Goal: Information Seeking & Learning: Learn about a topic

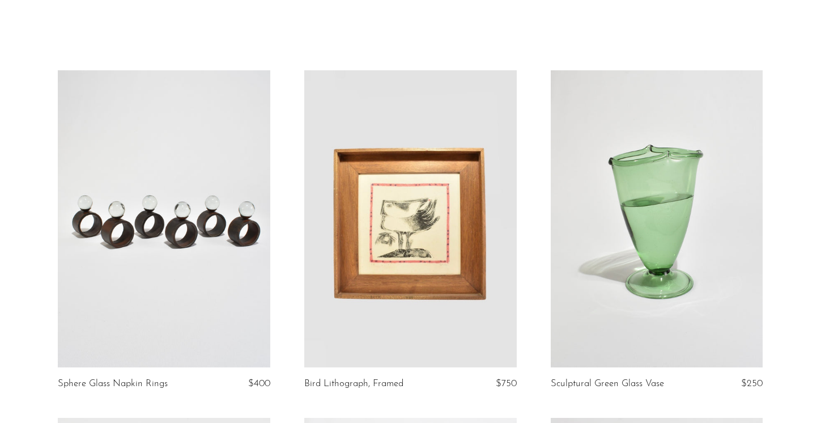
scroll to position [47, 0]
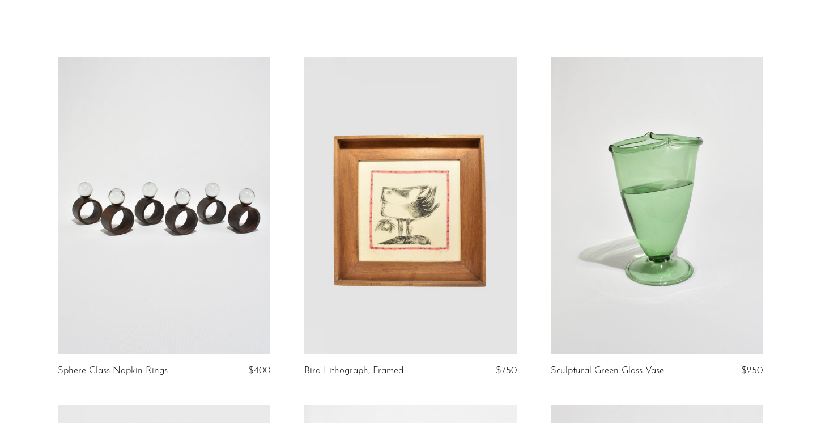
click at [412, 261] on link at bounding box center [410, 205] width 213 height 297
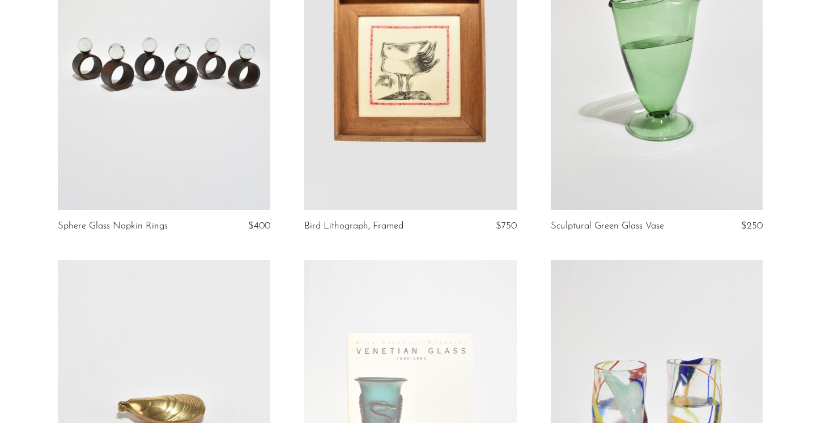
scroll to position [0, 0]
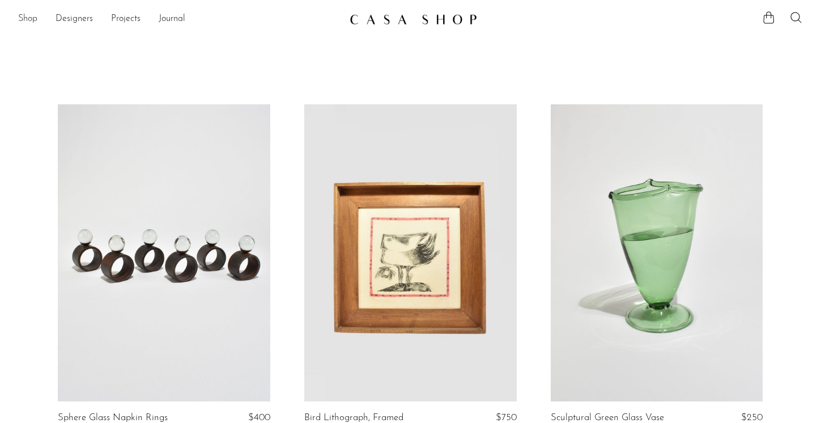
click at [30, 18] on link "Shop" at bounding box center [27, 19] width 19 height 15
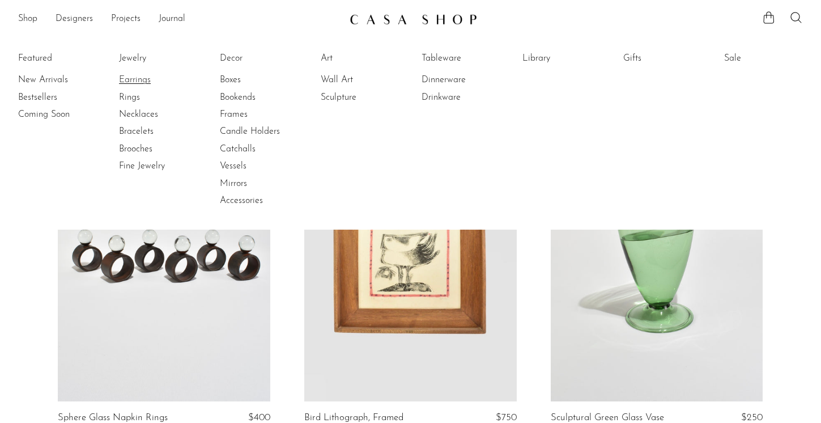
click at [145, 81] on link "Earrings" at bounding box center [161, 80] width 85 height 12
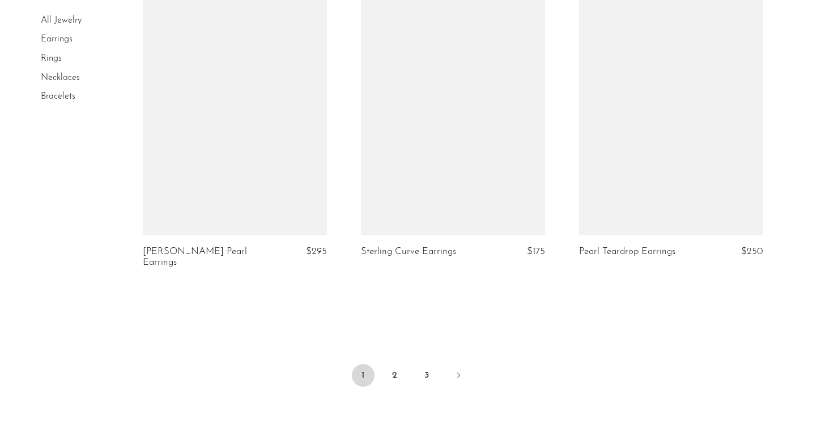
scroll to position [3565, 0]
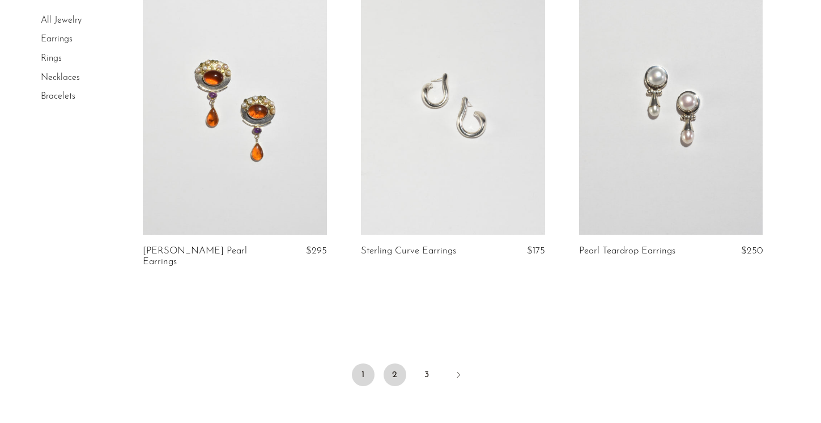
click at [394, 371] on link "2" at bounding box center [395, 374] width 23 height 23
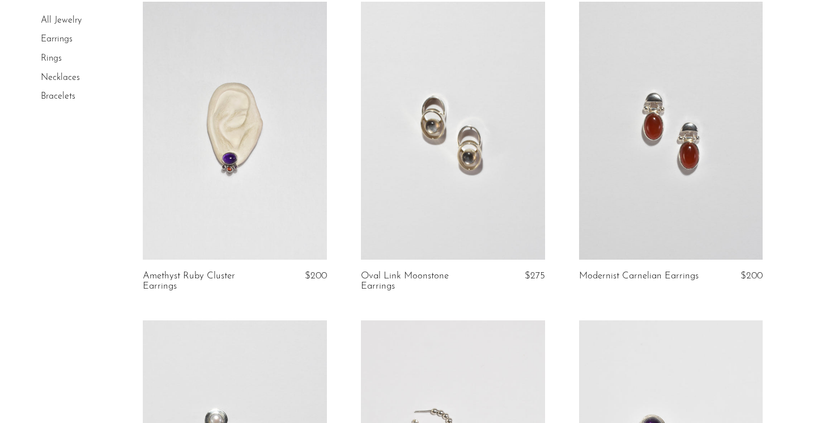
scroll to position [1654, 0]
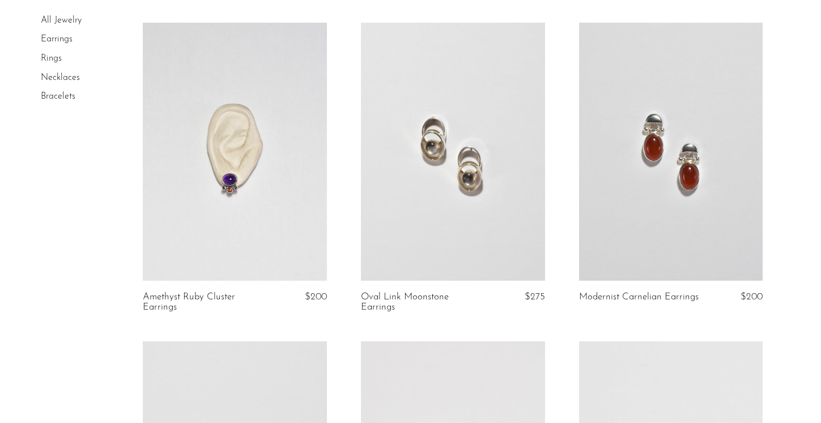
click at [655, 189] on link at bounding box center [671, 152] width 184 height 258
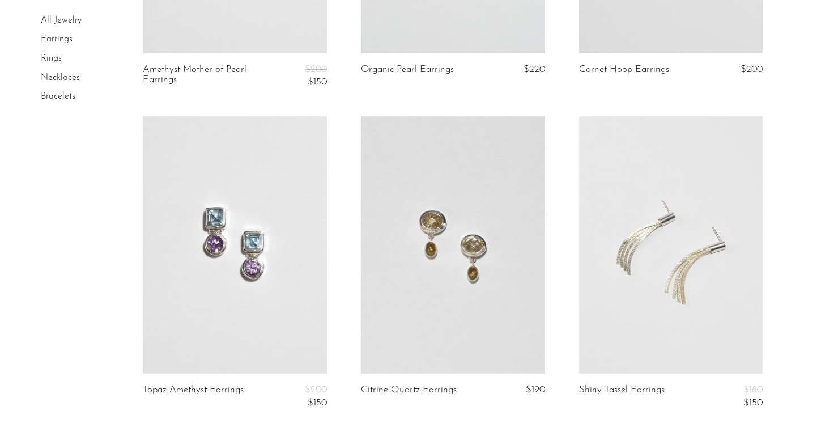
scroll to position [3520, 0]
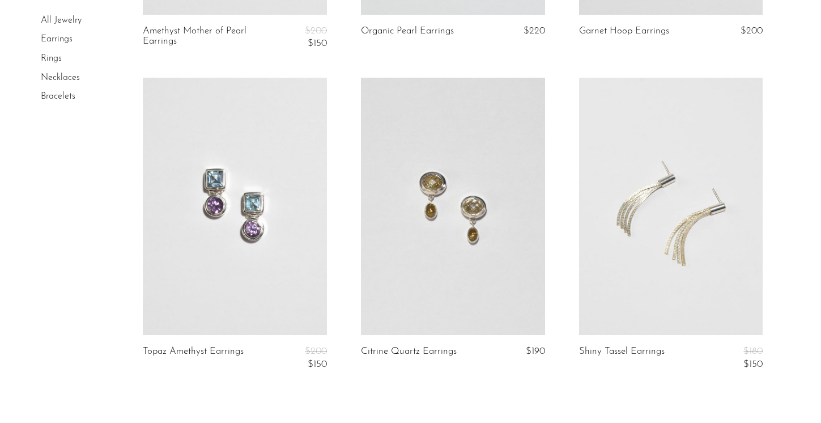
click at [635, 211] on link at bounding box center [671, 207] width 184 height 258
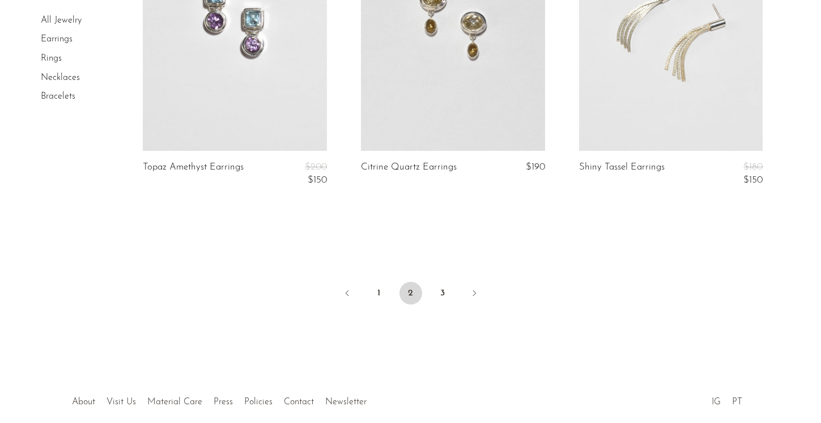
scroll to position [3747, 0]
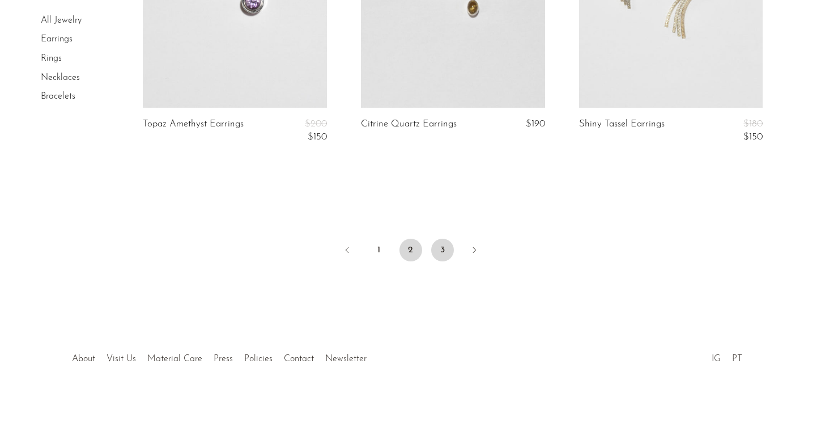
click at [443, 251] on link "3" at bounding box center [442, 250] width 23 height 23
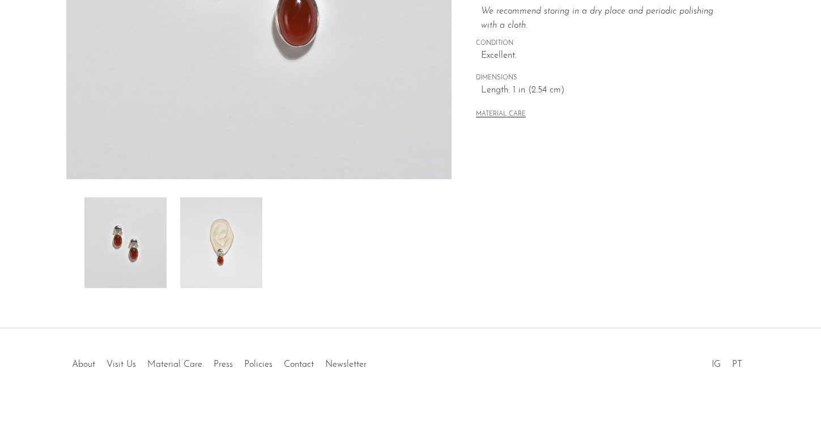
scroll to position [302, 0]
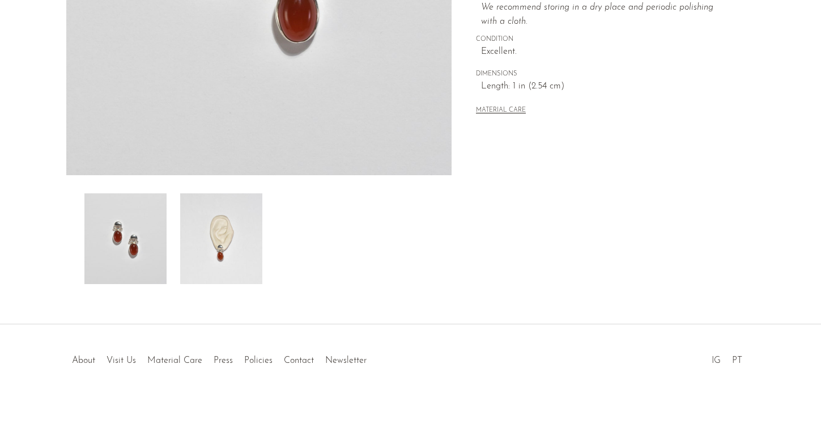
click at [230, 256] on img at bounding box center [221, 238] width 82 height 91
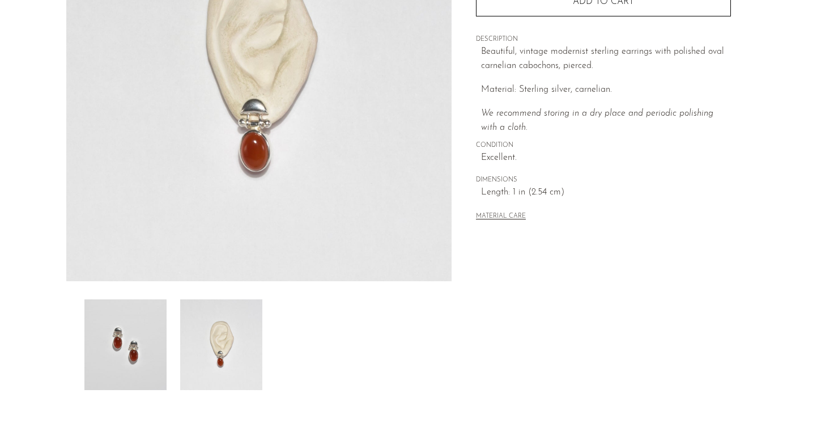
scroll to position [196, 0]
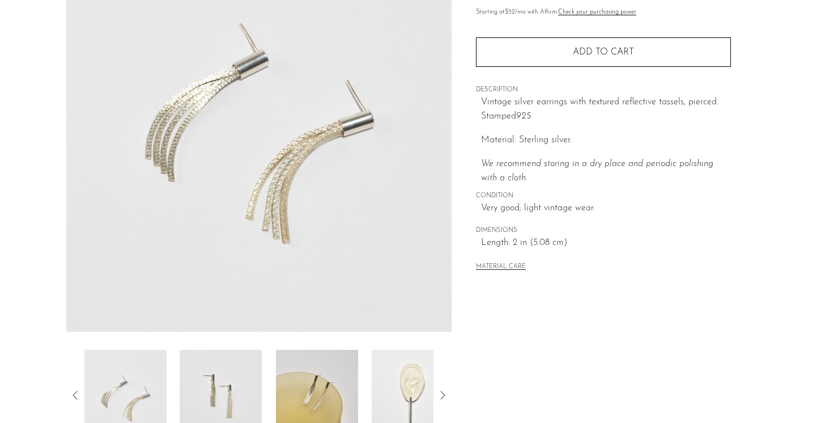
scroll to position [146, 0]
click at [414, 385] on img at bounding box center [413, 394] width 82 height 91
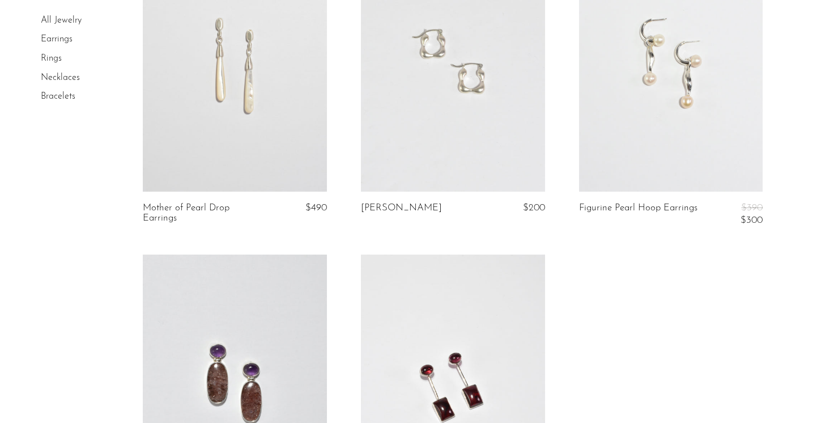
scroll to position [396, 0]
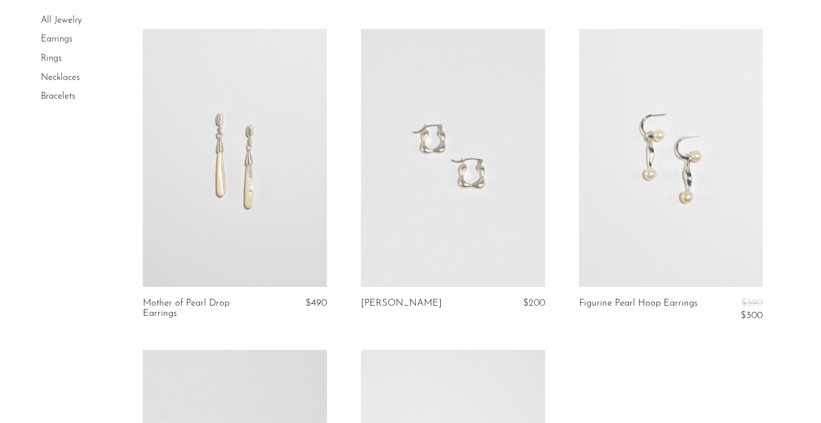
click at [642, 199] on link at bounding box center [671, 158] width 184 height 258
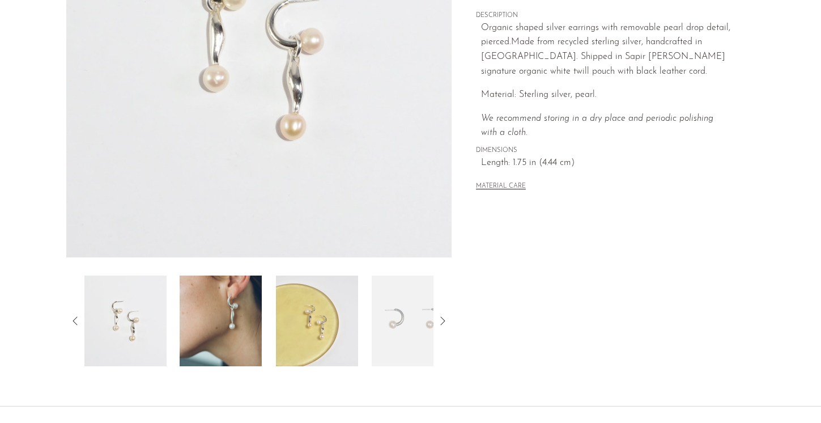
scroll to position [230, 0]
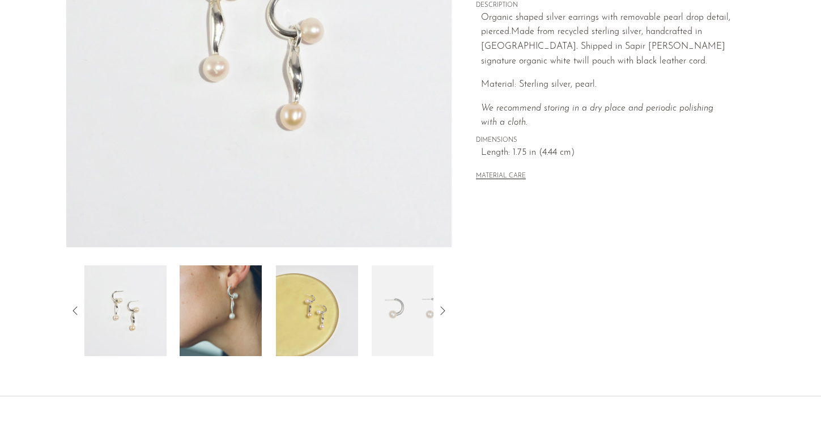
click at [223, 304] on img at bounding box center [221, 310] width 82 height 91
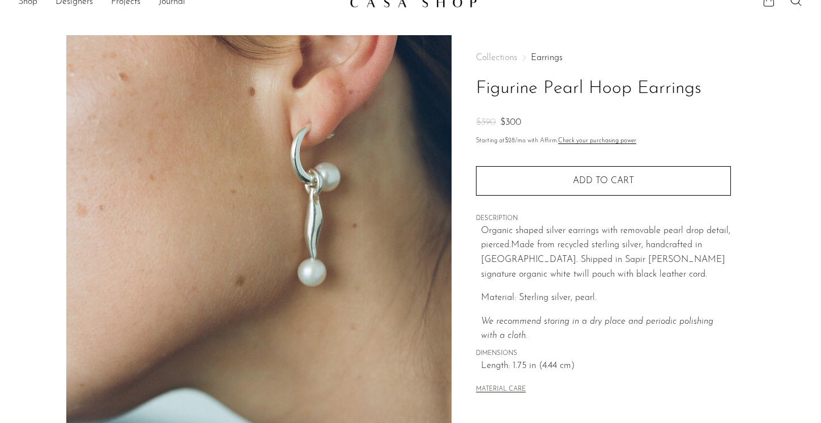
scroll to position [0, 0]
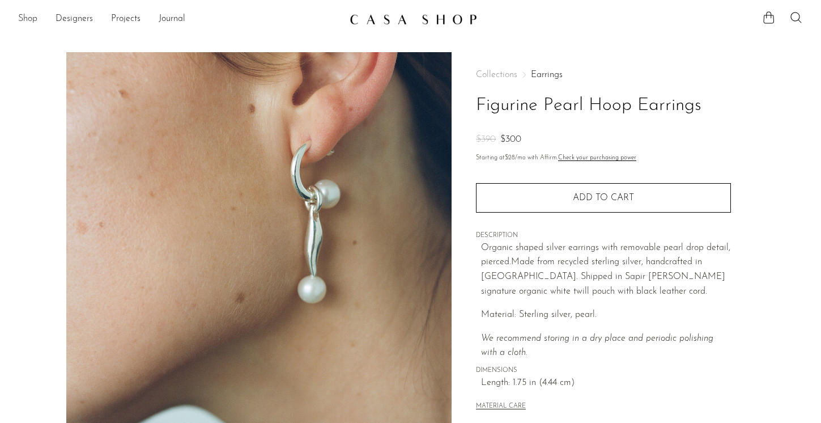
click at [31, 23] on link "Shop" at bounding box center [27, 19] width 19 height 15
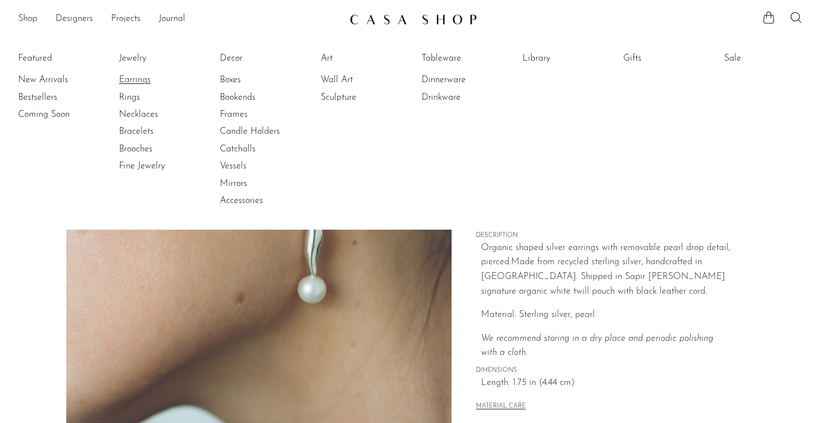
click at [135, 84] on link "Earrings" at bounding box center [161, 80] width 85 height 12
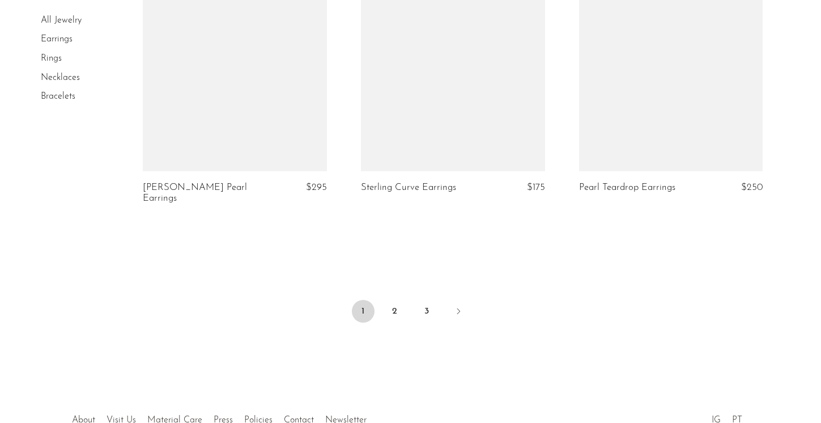
scroll to position [3693, 0]
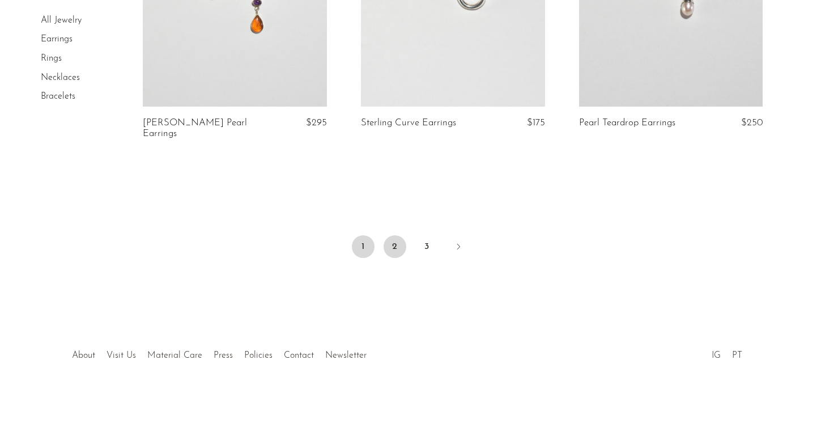
click at [392, 245] on link "2" at bounding box center [395, 246] width 23 height 23
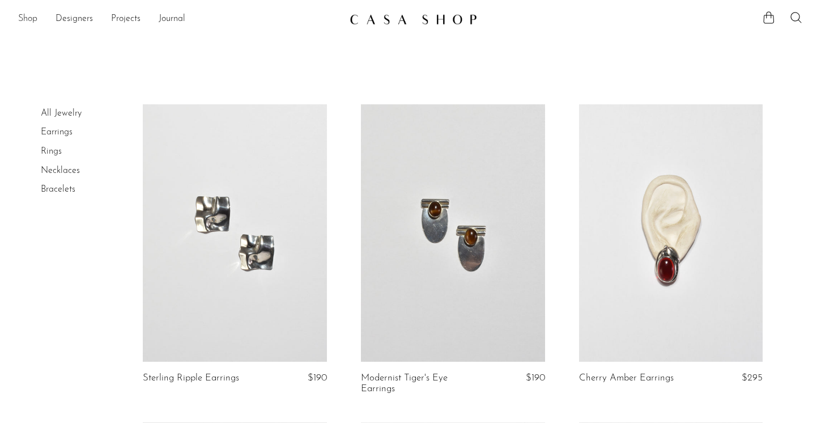
click at [29, 23] on link "Shop" at bounding box center [27, 19] width 19 height 15
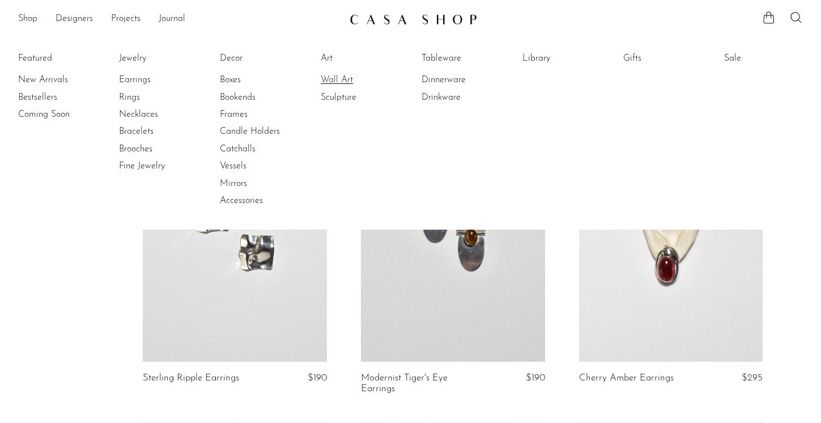
click at [338, 80] on link "Wall Art" at bounding box center [363, 80] width 85 height 12
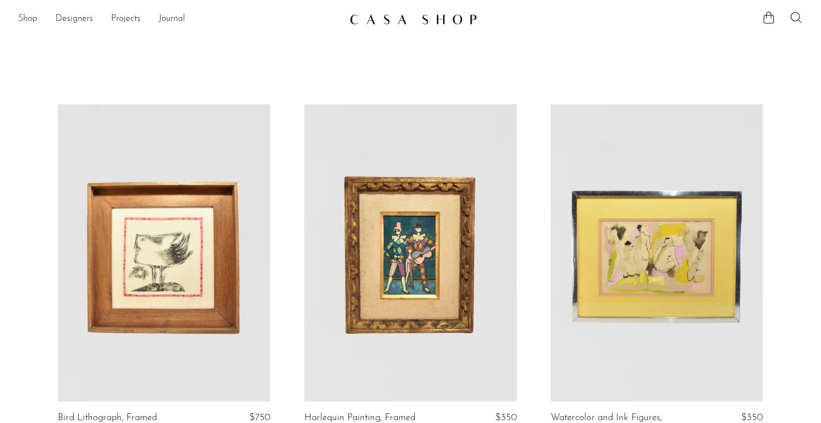
click at [28, 18] on link "Shop" at bounding box center [27, 19] width 19 height 15
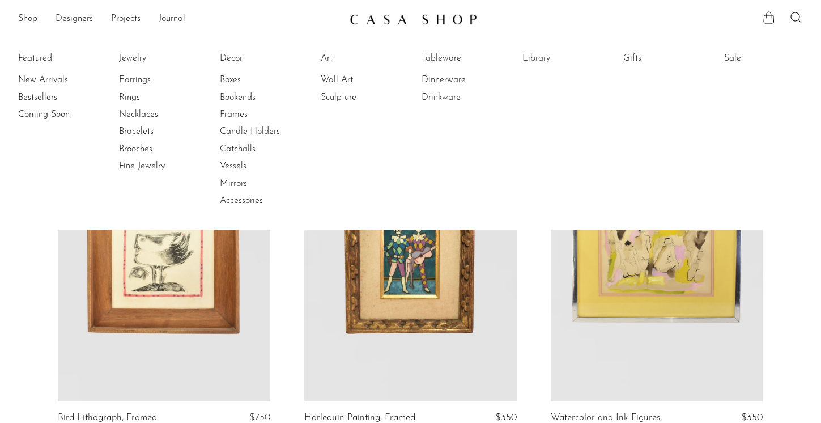
click at [532, 60] on link "Library" at bounding box center [565, 58] width 85 height 12
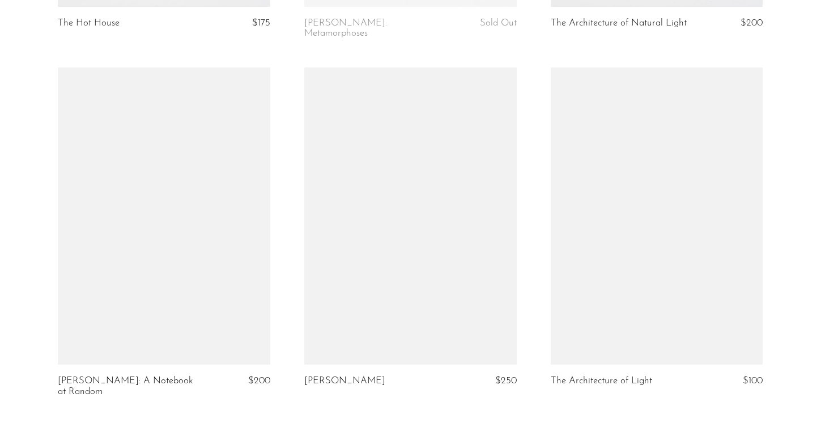
scroll to position [755, 0]
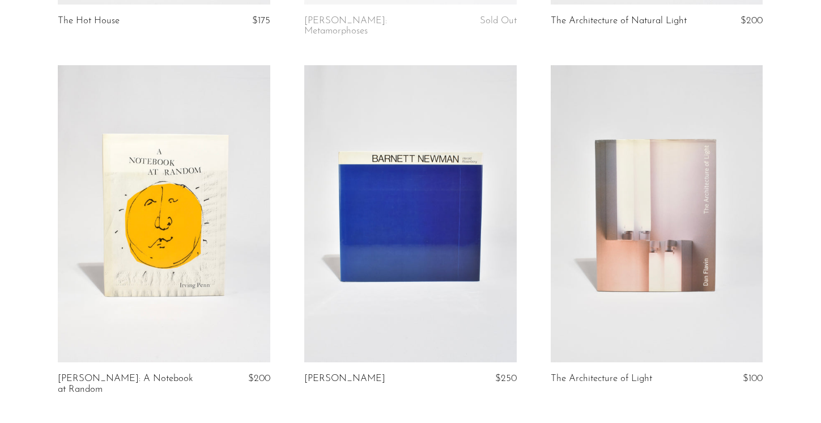
click at [198, 262] on link at bounding box center [164, 213] width 213 height 297
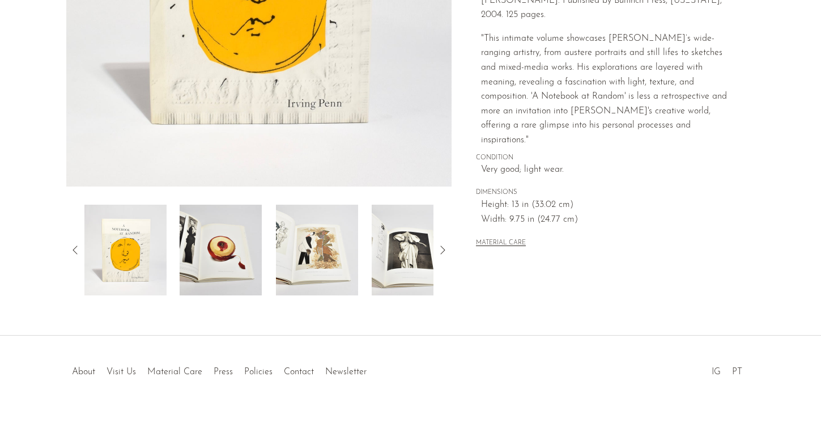
scroll to position [298, 0]
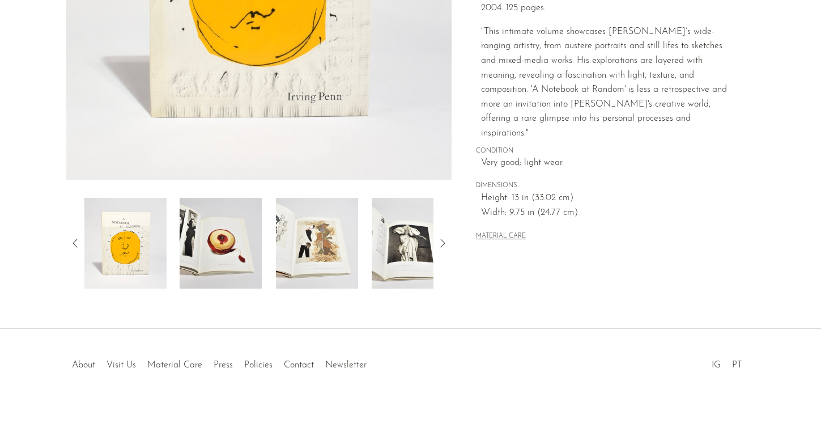
click at [231, 259] on img at bounding box center [221, 243] width 82 height 91
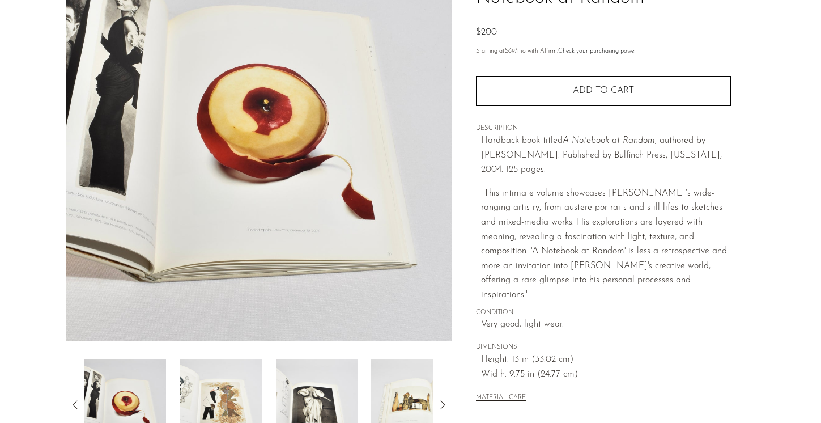
scroll to position [135, 0]
click at [235, 400] on img at bounding box center [221, 405] width 82 height 91
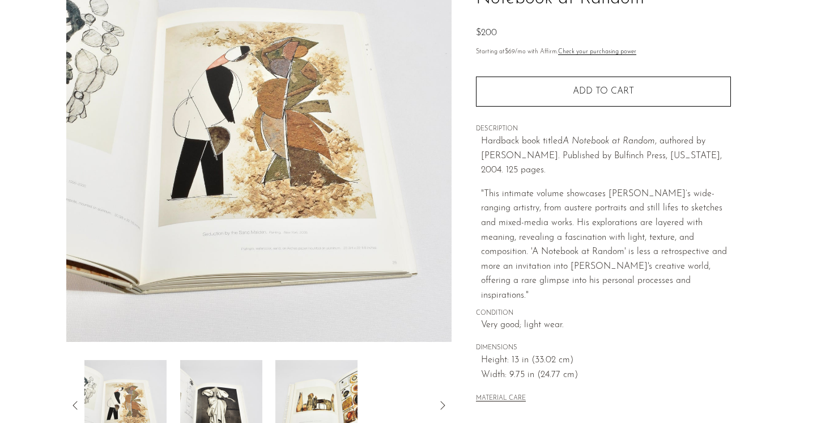
click at [242, 394] on img at bounding box center [221, 405] width 82 height 91
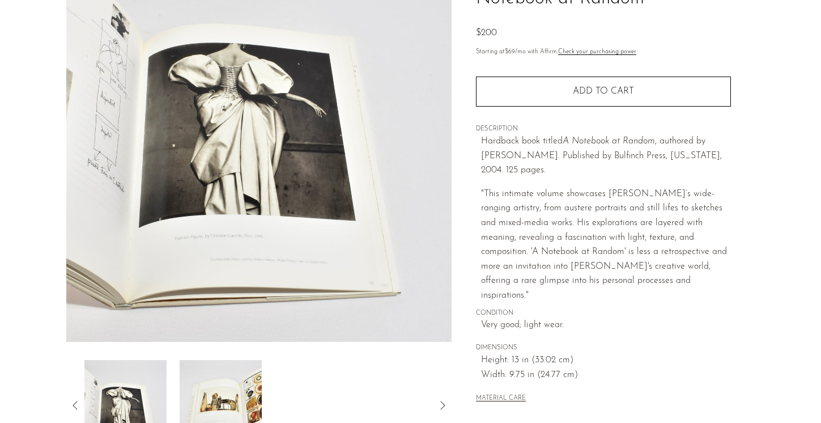
click at [237, 396] on img at bounding box center [221, 405] width 82 height 91
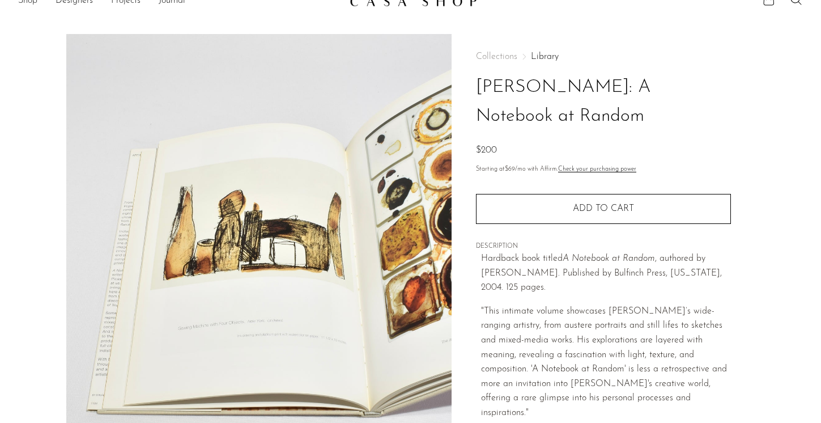
scroll to position [0, 0]
